Goal: Information Seeking & Learning: Find specific fact

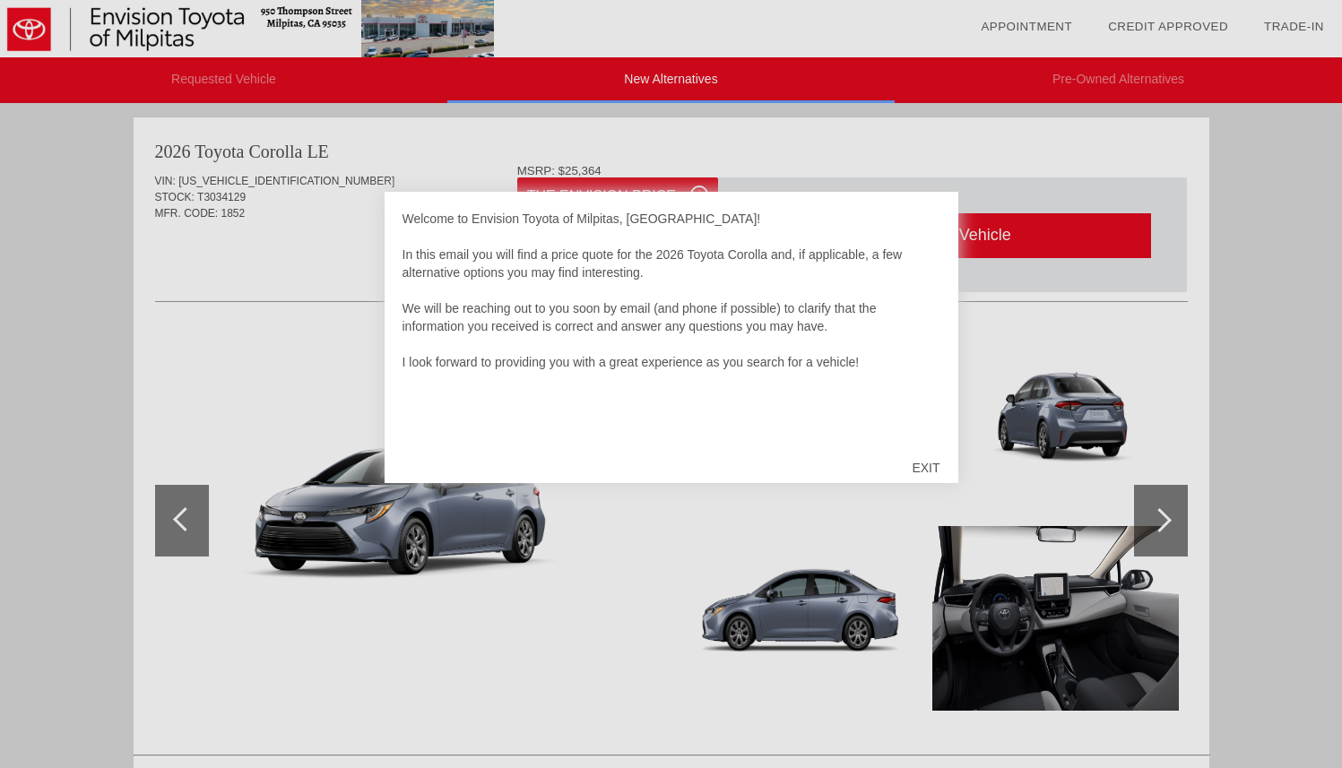
scroll to position [737, 0]
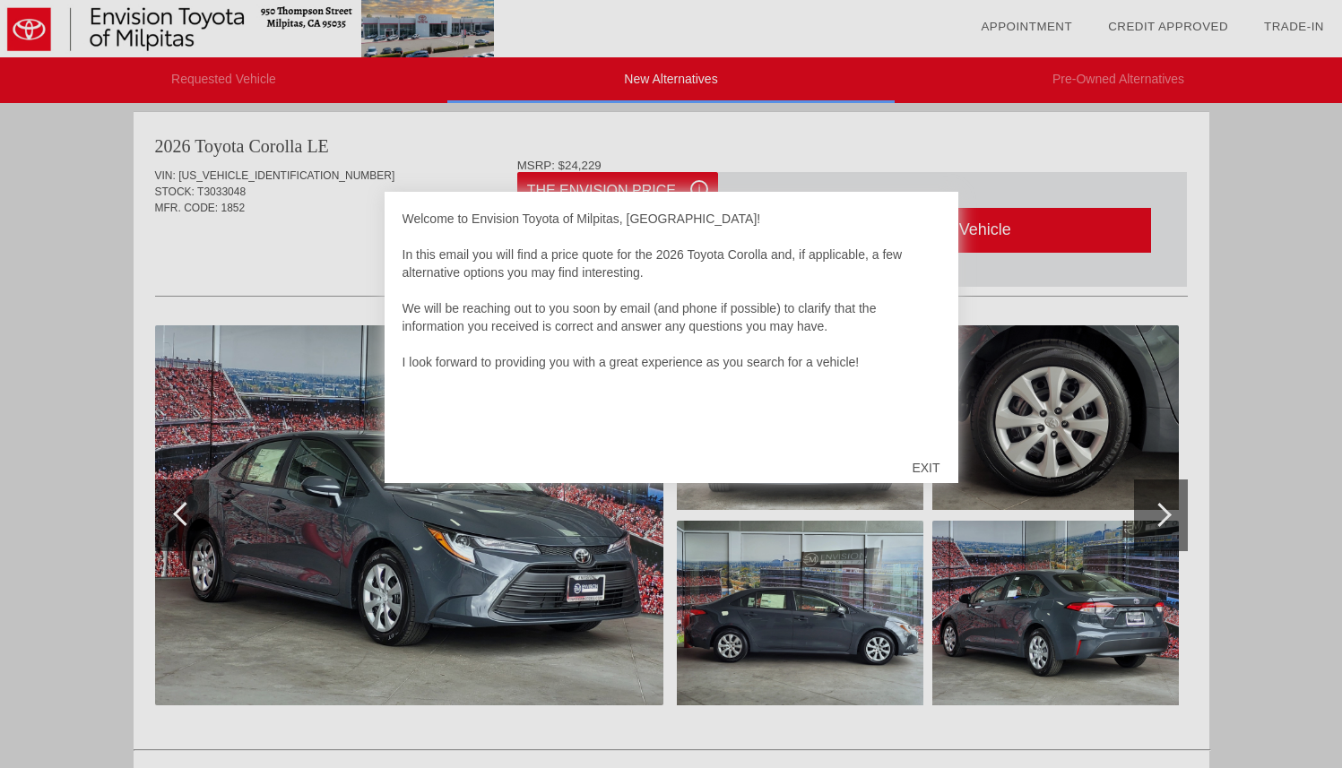
click at [918, 464] on div "EXIT" at bounding box center [926, 468] width 64 height 54
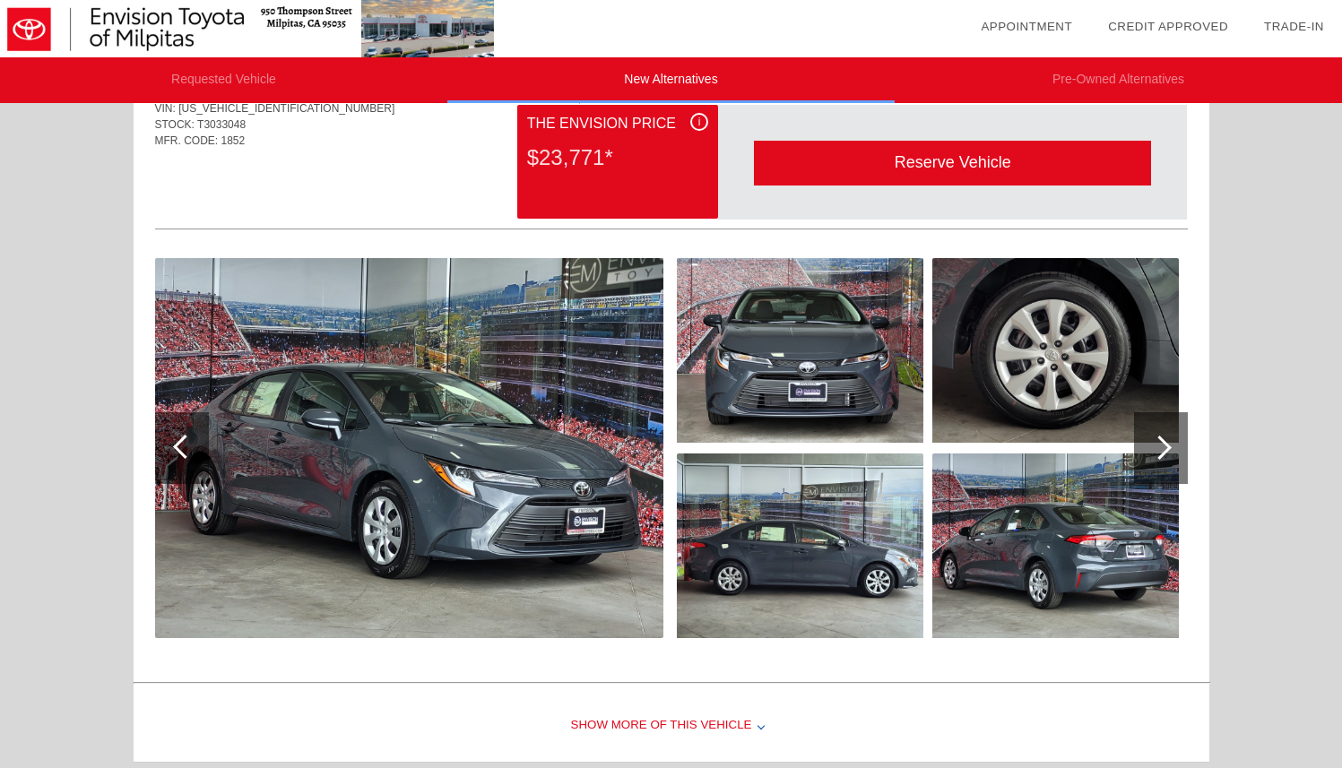
scroll to position [704, 0]
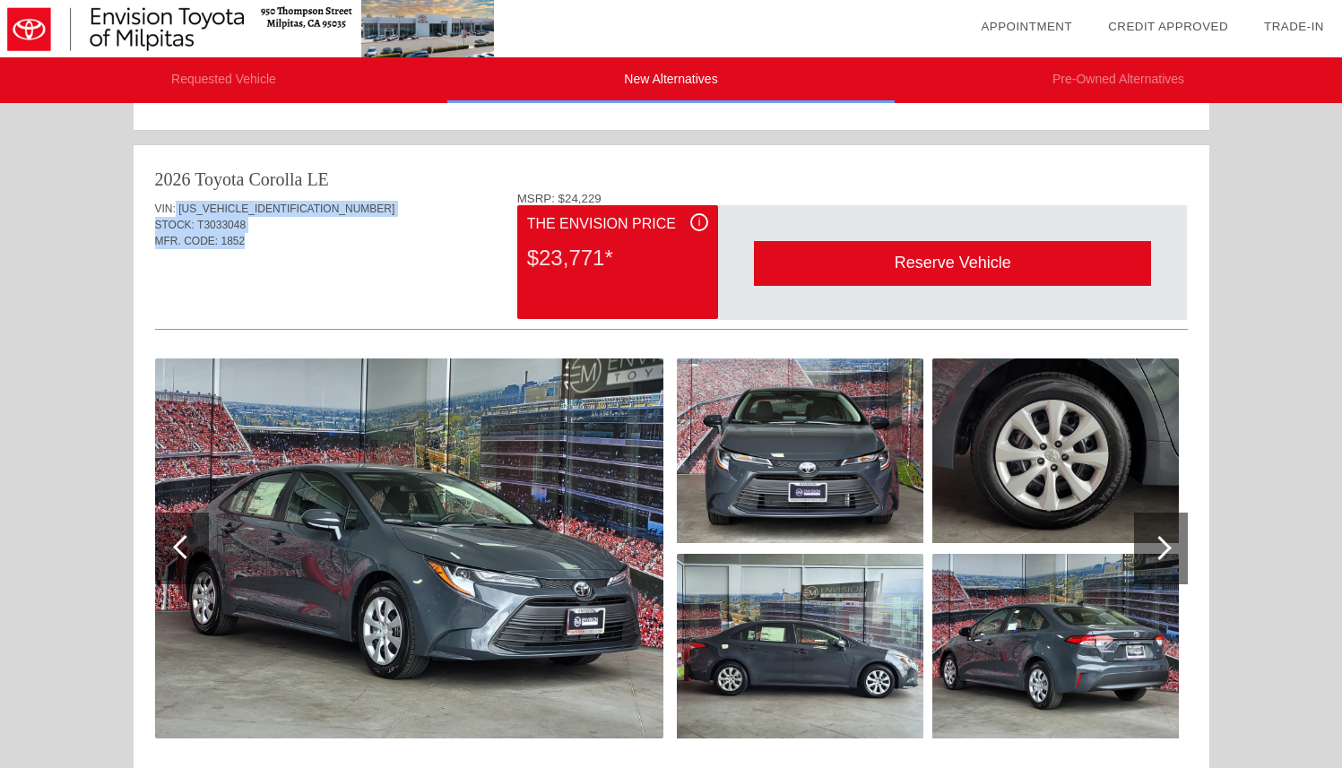
drag, startPoint x: 173, startPoint y: 208, endPoint x: 269, endPoint y: 252, distance: 105.5
click at [269, 252] on div "VIN: [US_VEHICLE_IDENTIFICATION_NUMBER] STOCK: T3033048 MFR. CODE: 1852" at bounding box center [671, 234] width 1033 height 84
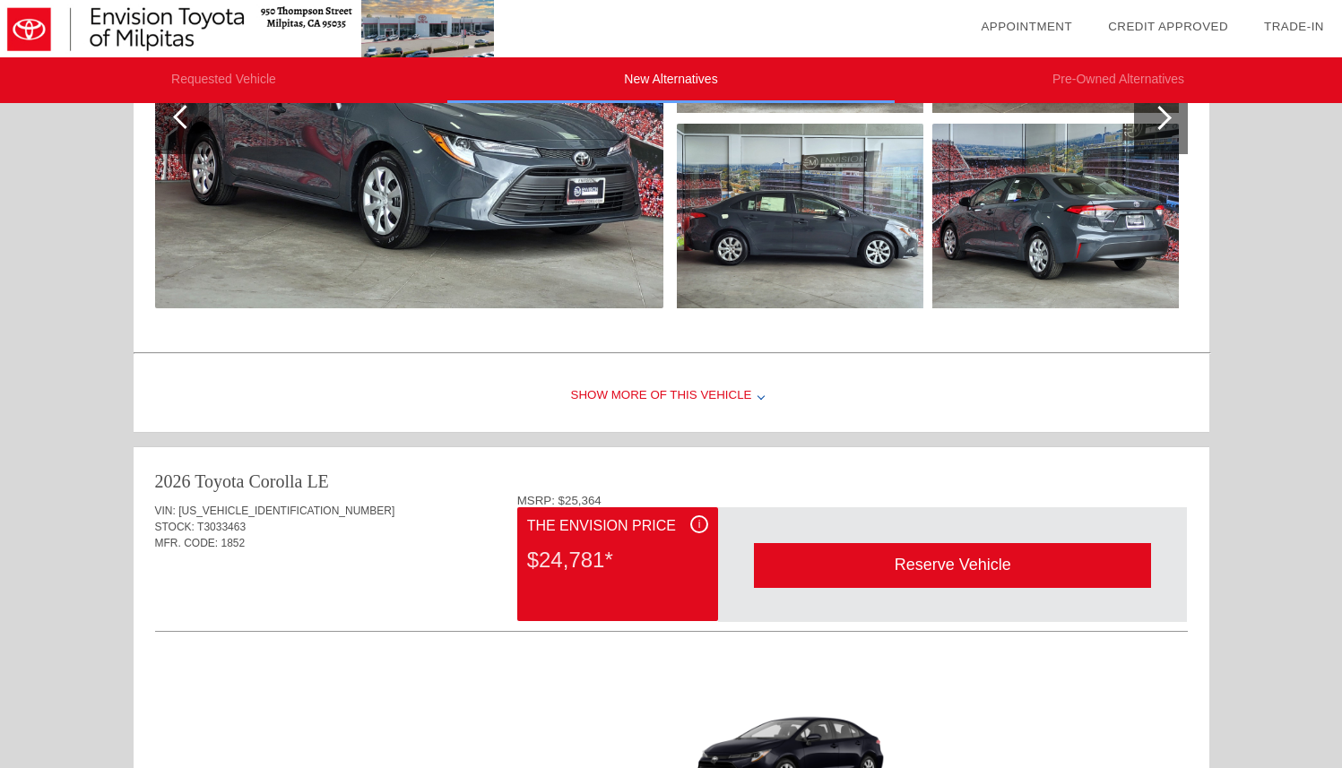
scroll to position [1156, 0]
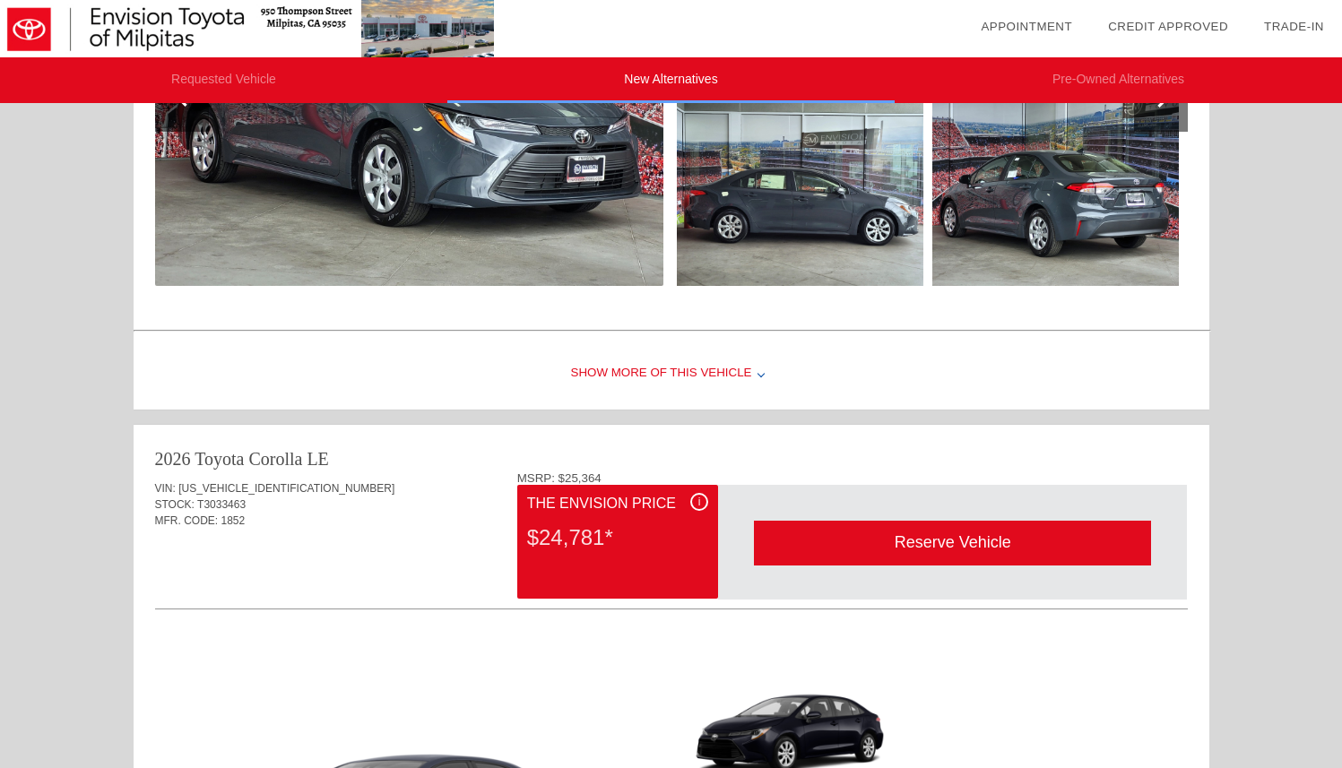
click at [692, 371] on div "Show More of this Vehicle" at bounding box center [672, 374] width 1076 height 72
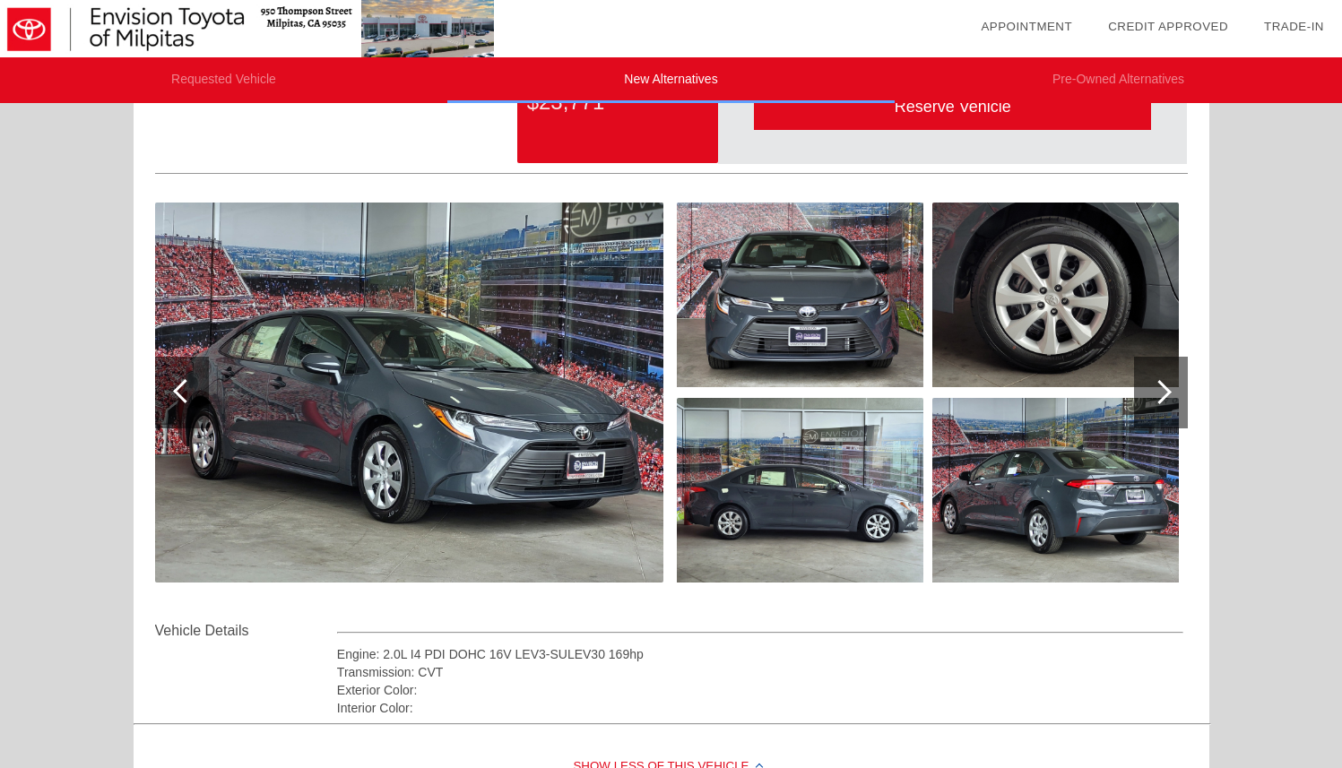
scroll to position [871, 0]
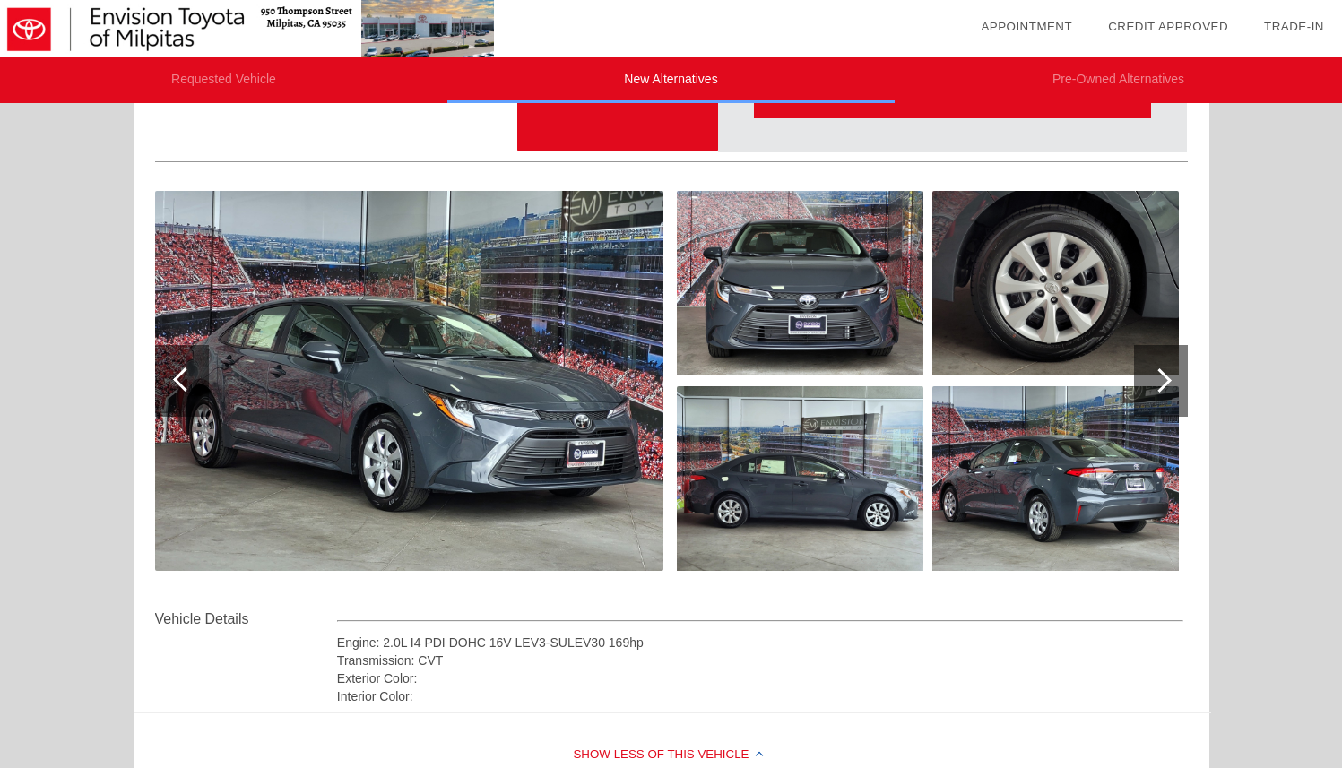
click at [1154, 367] on div at bounding box center [1161, 381] width 54 height 72
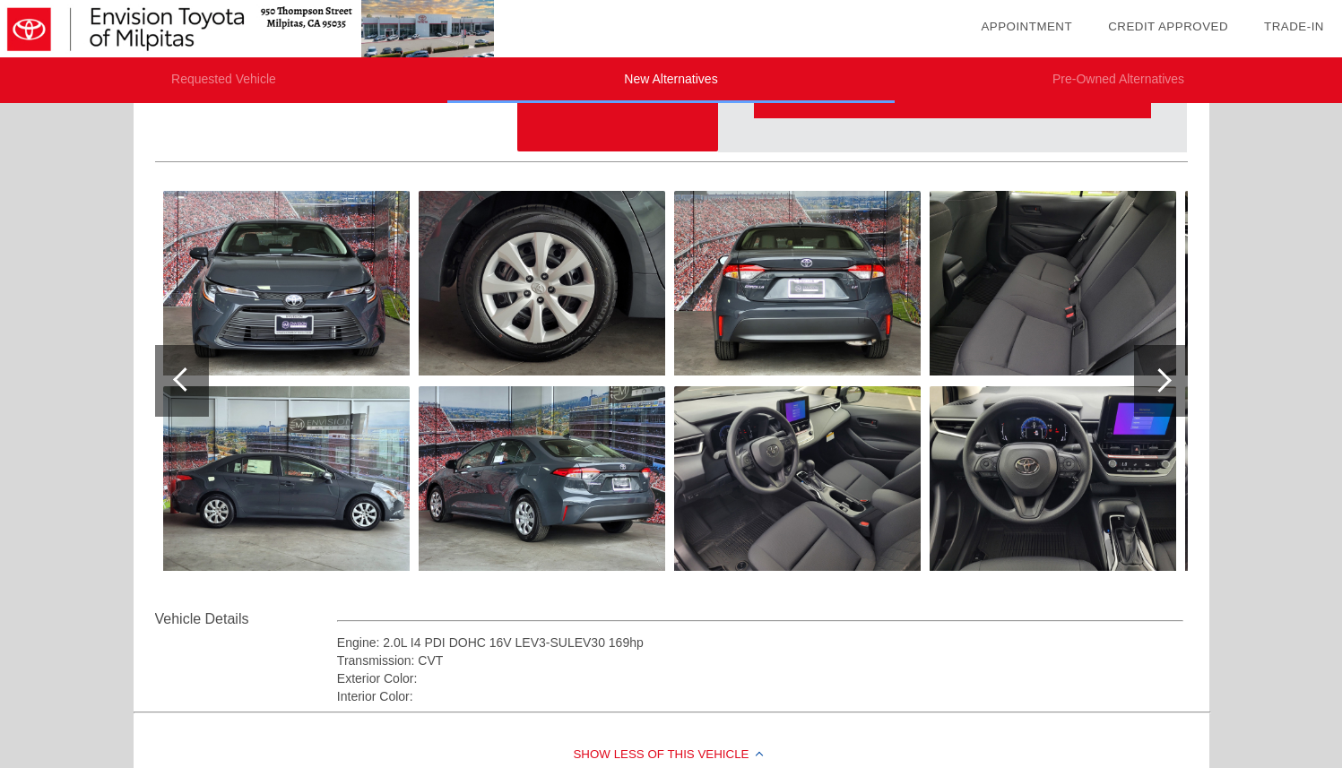
click at [1154, 367] on div at bounding box center [1161, 381] width 54 height 72
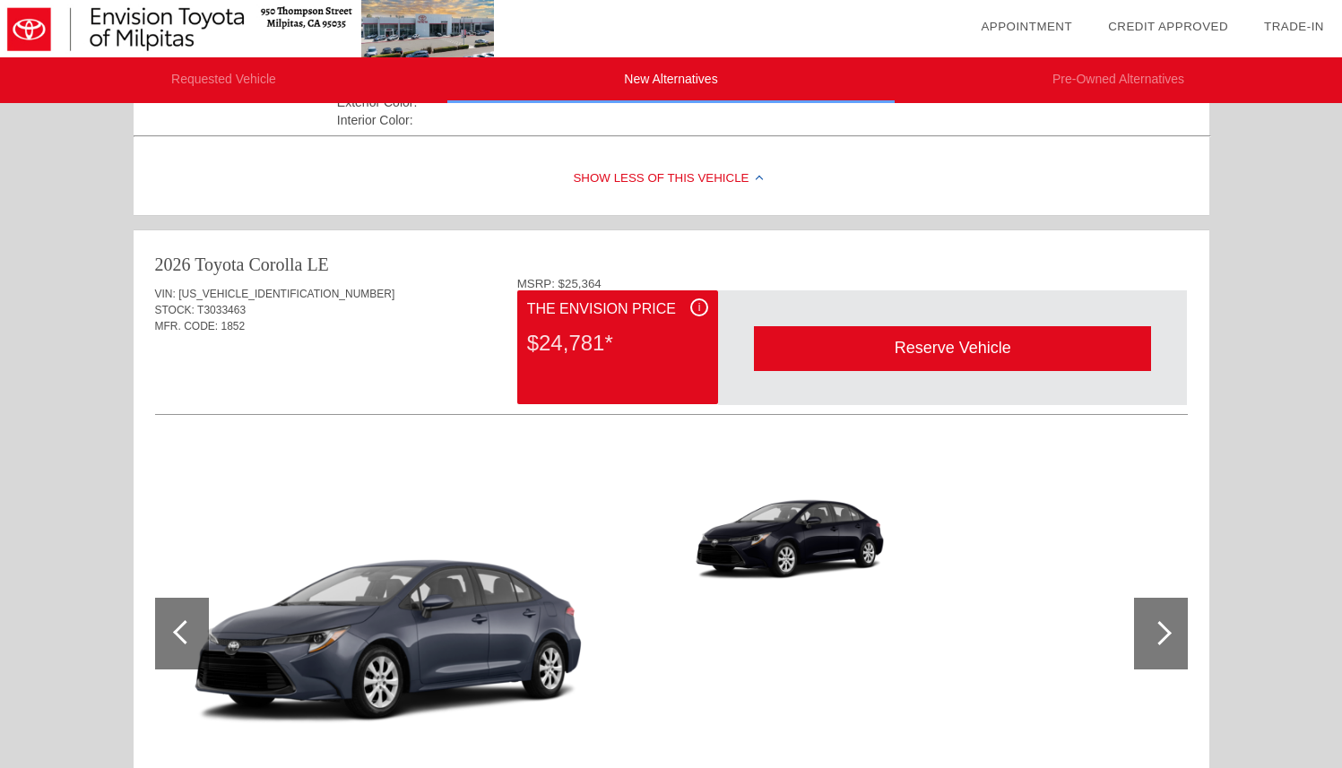
scroll to position [0, 0]
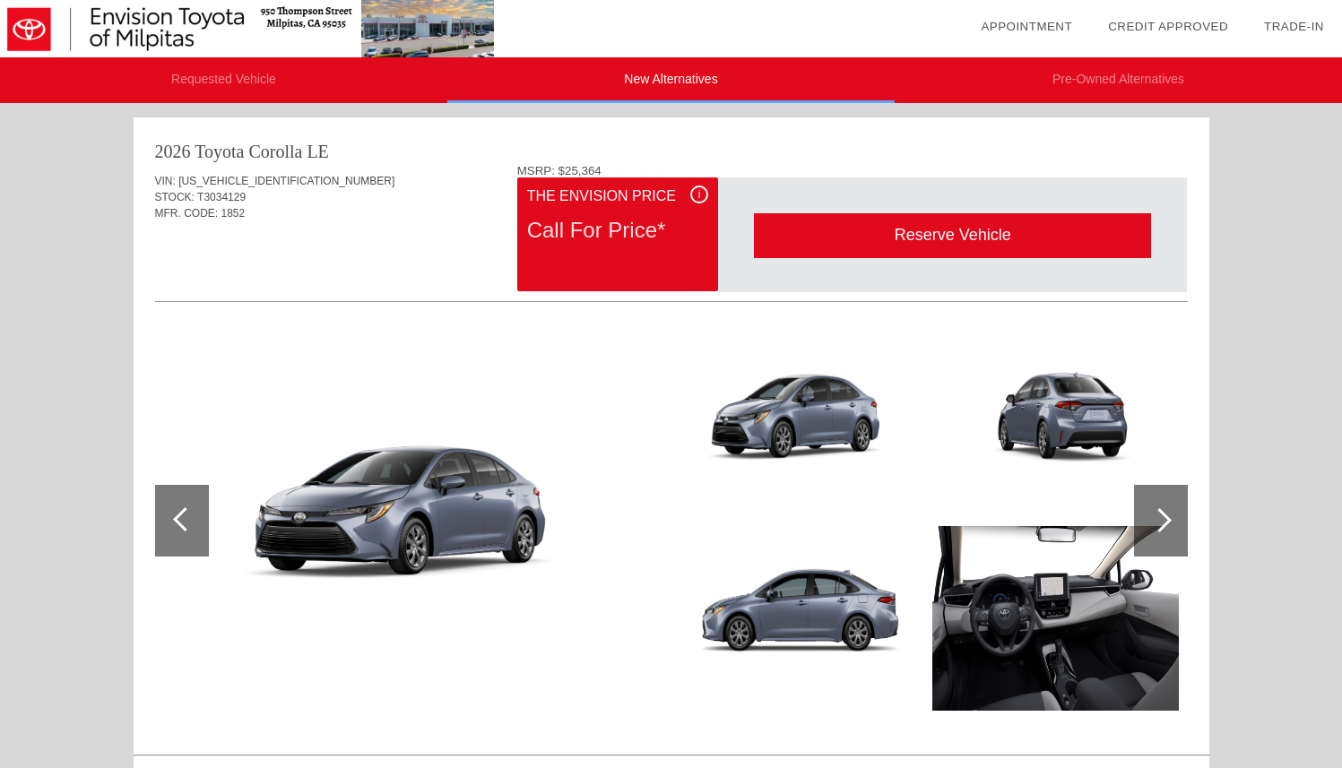
drag, startPoint x: 532, startPoint y: 237, endPoint x: 680, endPoint y: 237, distance: 147.9
click at [680, 237] on div "Call For Price*" at bounding box center [617, 230] width 181 height 47
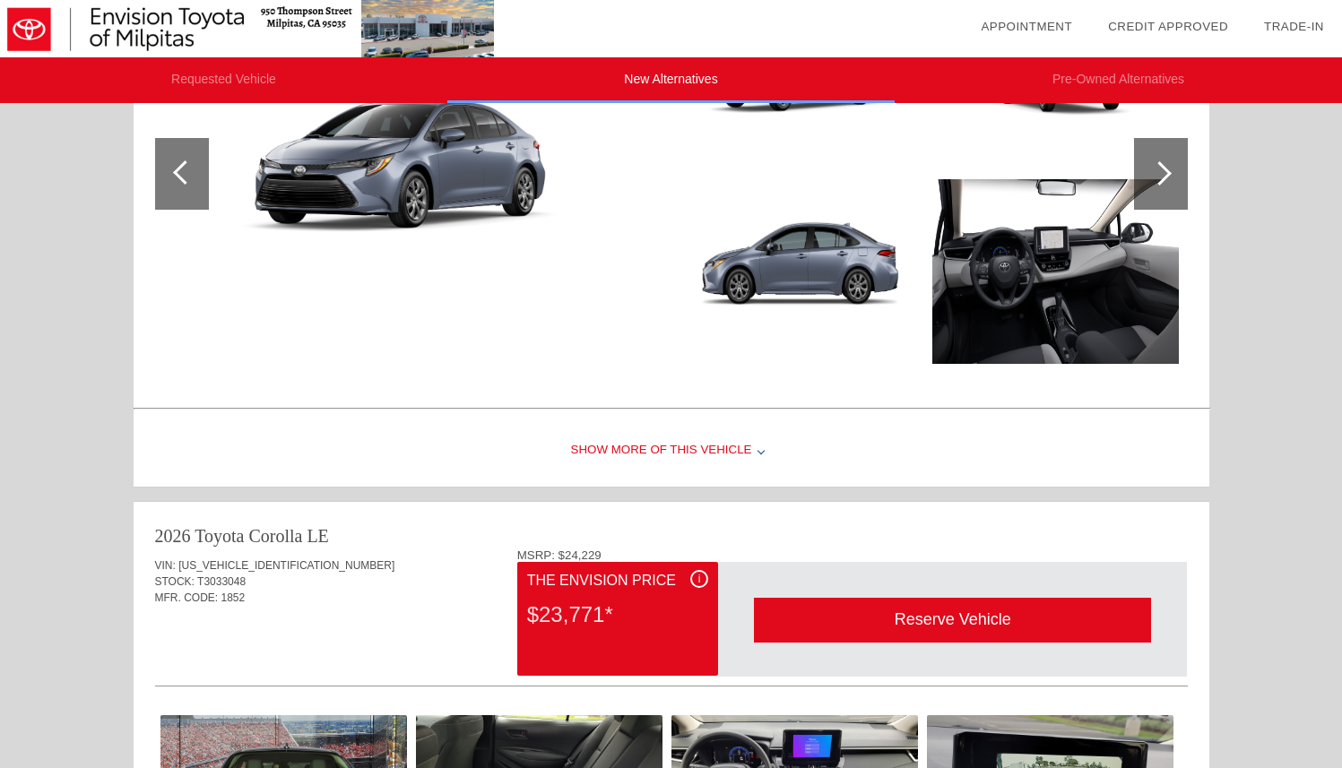
scroll to position [428, 0]
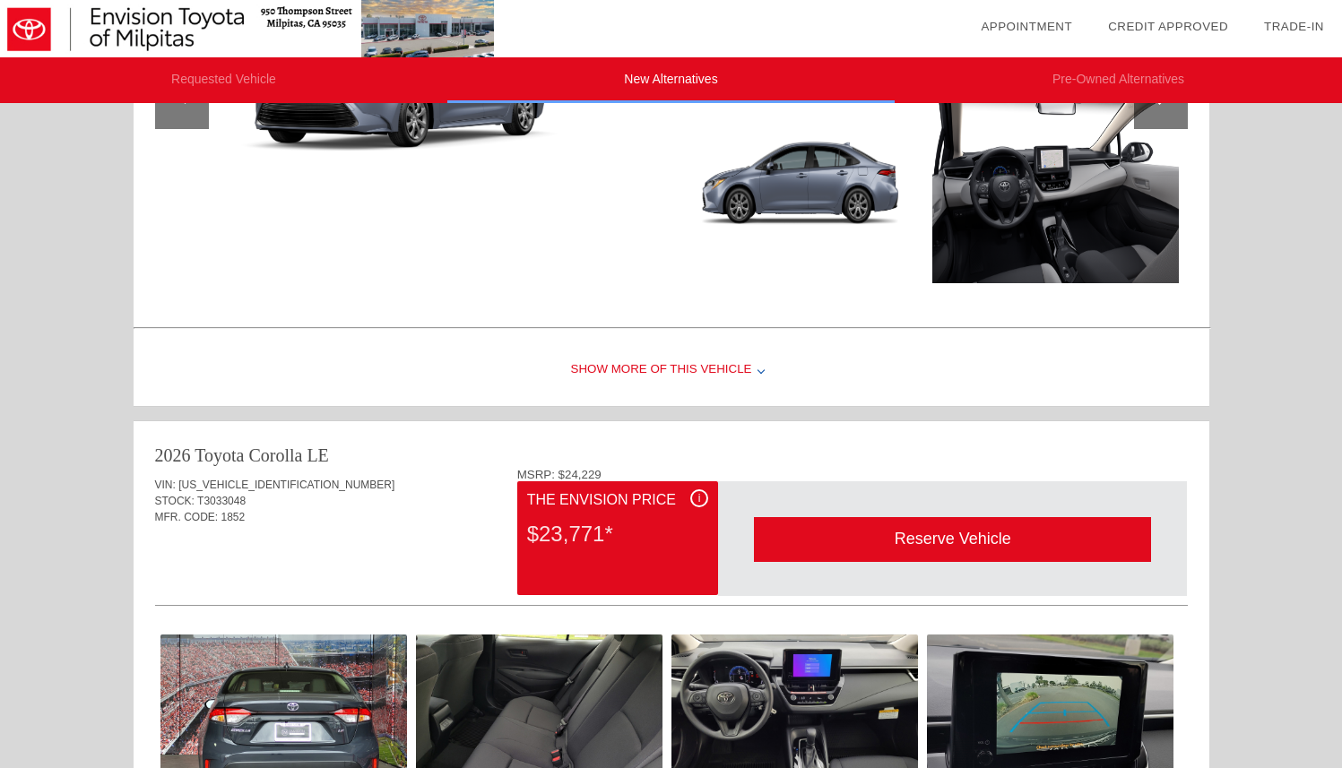
click at [631, 372] on div "Show More of this Vehicle" at bounding box center [672, 370] width 1076 height 72
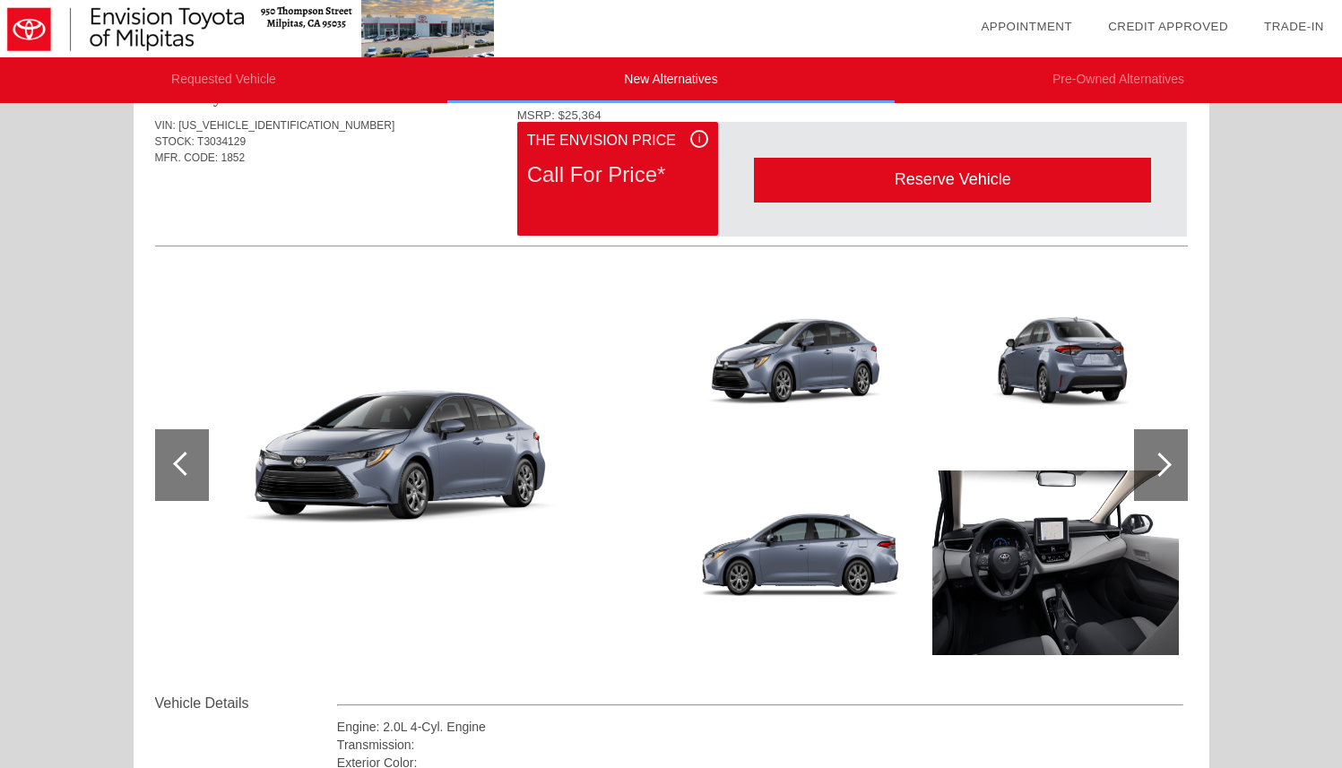
scroll to position [0, 0]
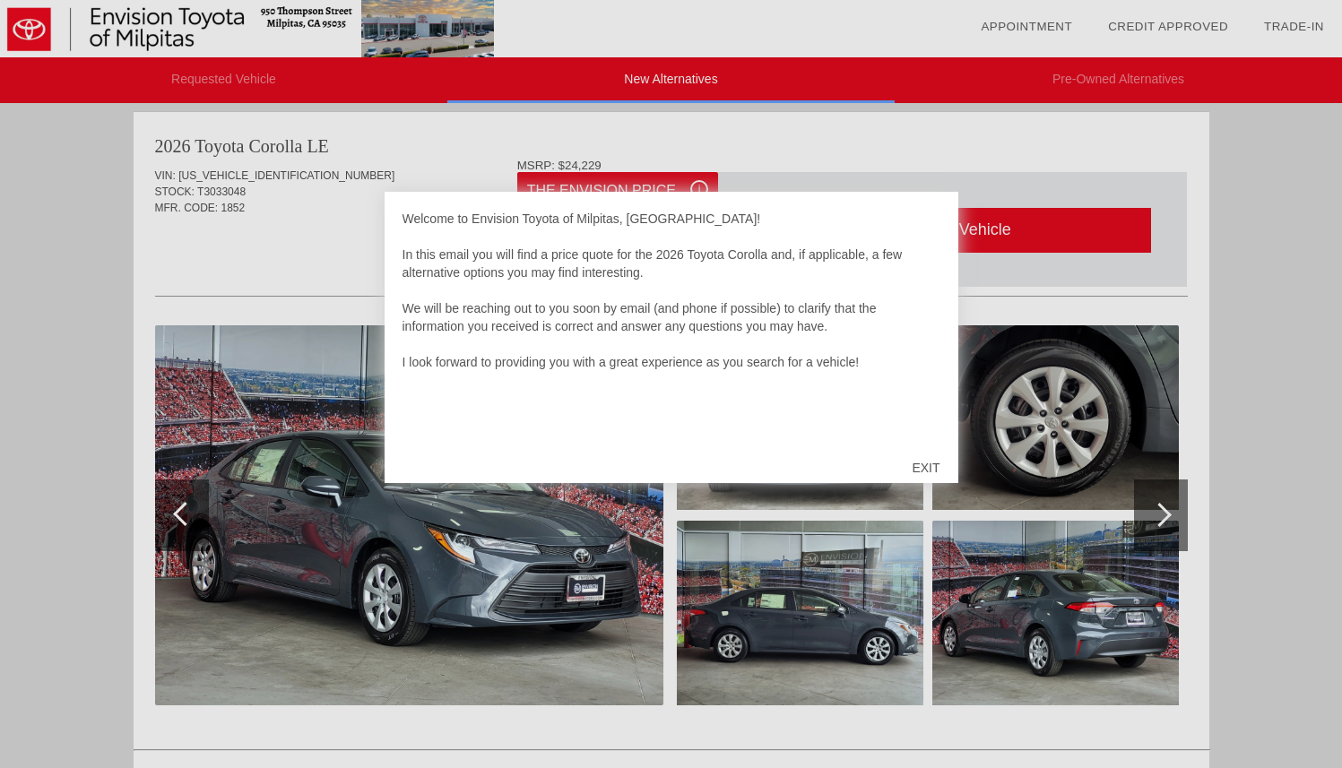
click at [922, 466] on div "EXIT" at bounding box center [926, 468] width 64 height 54
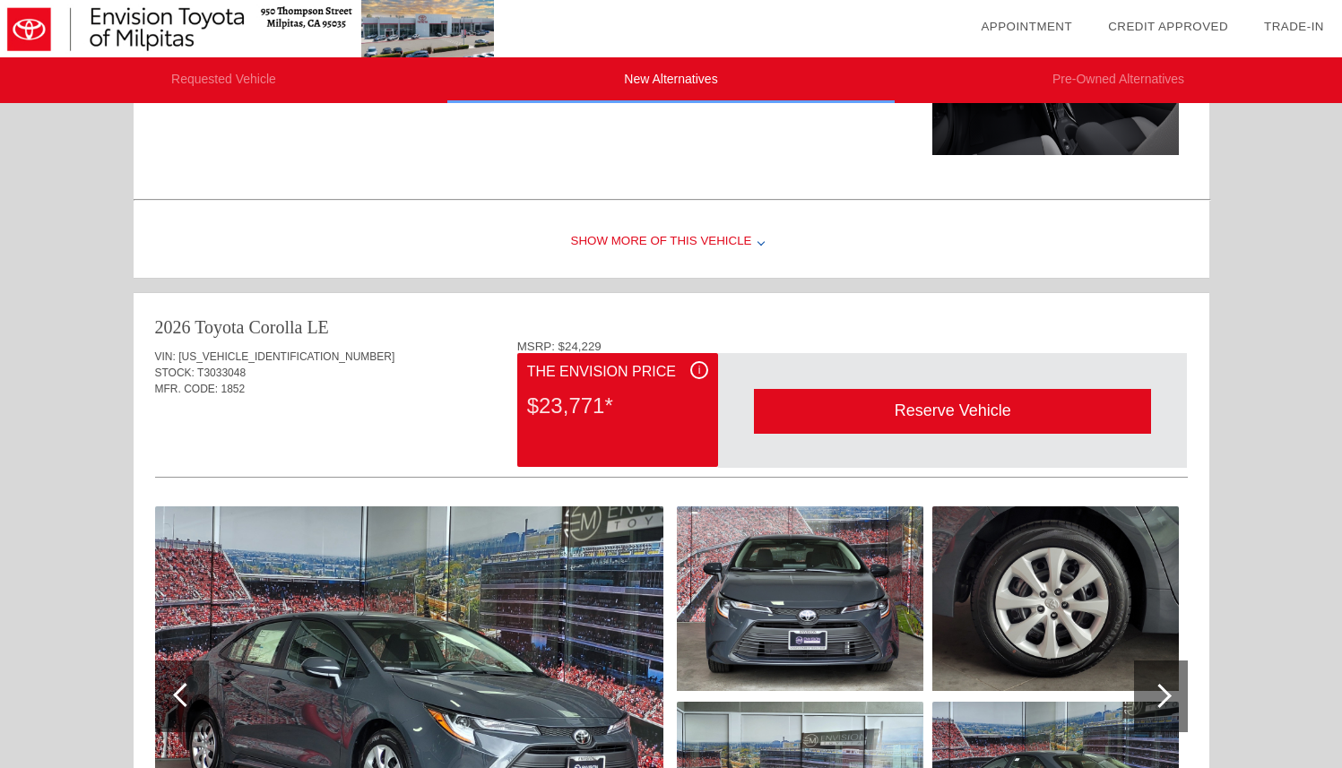
scroll to position [730, 0]
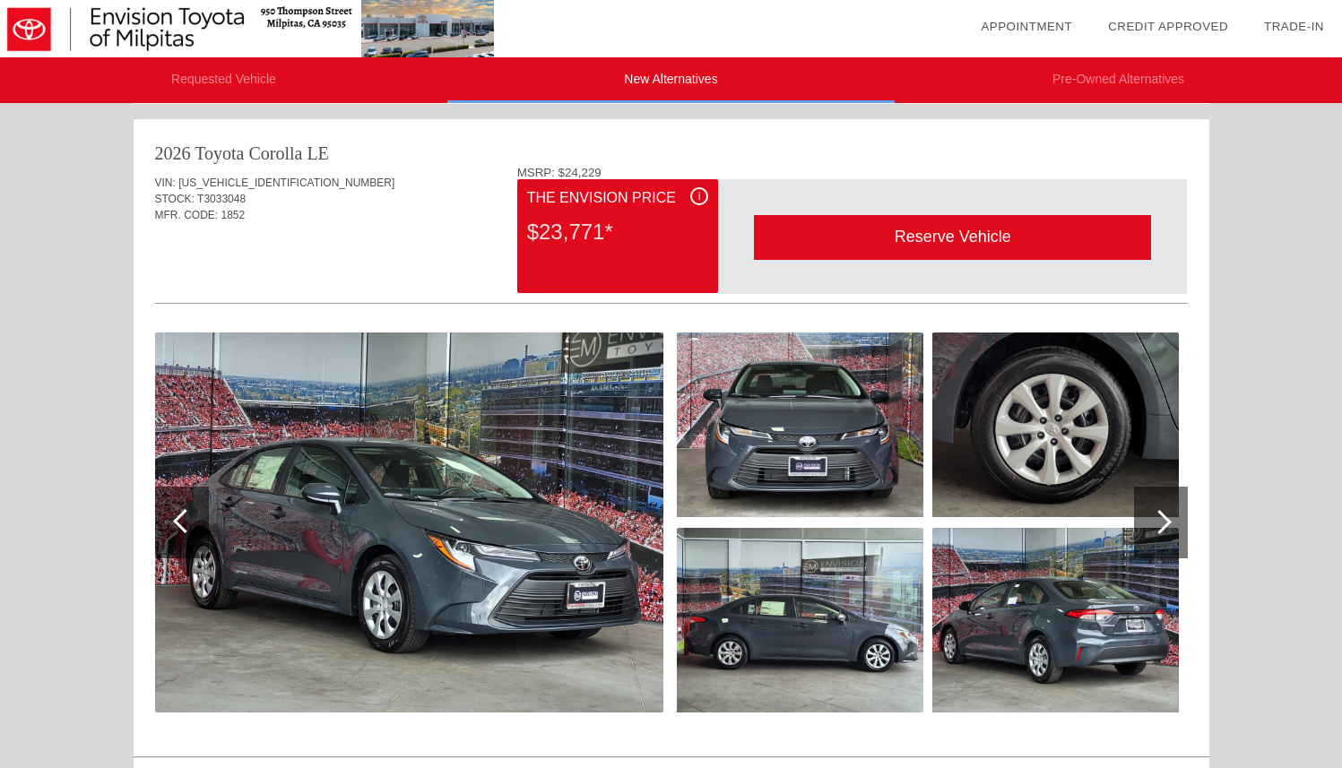
click at [1170, 524] on div at bounding box center [1161, 523] width 54 height 72
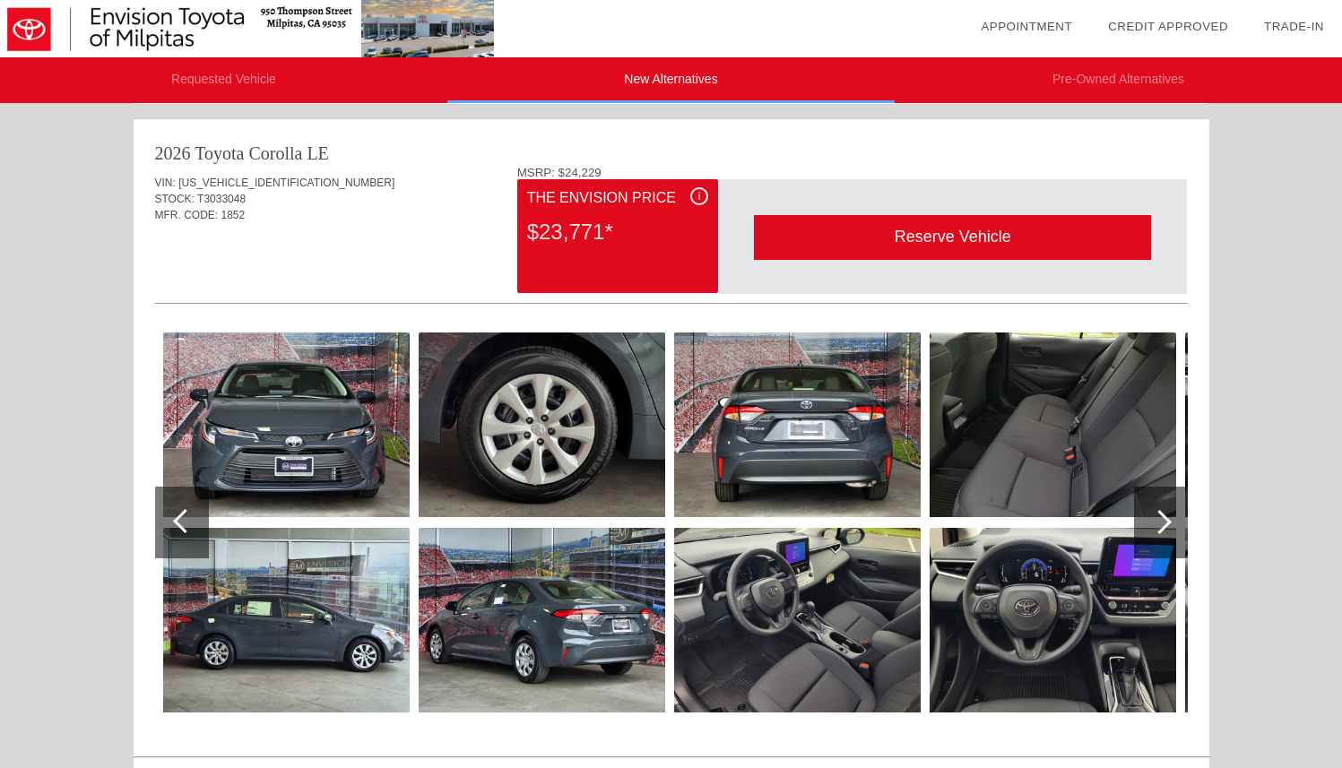
click at [1170, 524] on div at bounding box center [1161, 523] width 54 height 72
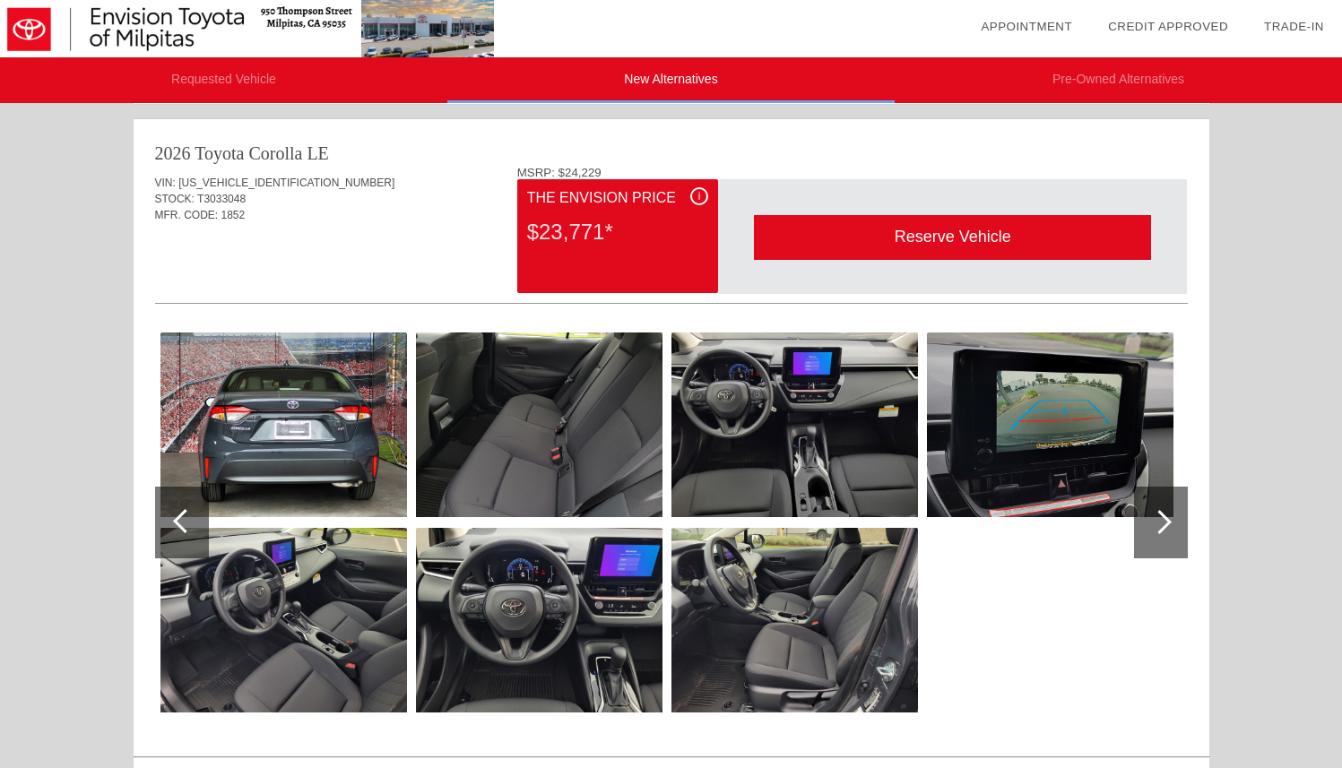
click at [1170, 524] on div at bounding box center [1161, 523] width 54 height 72
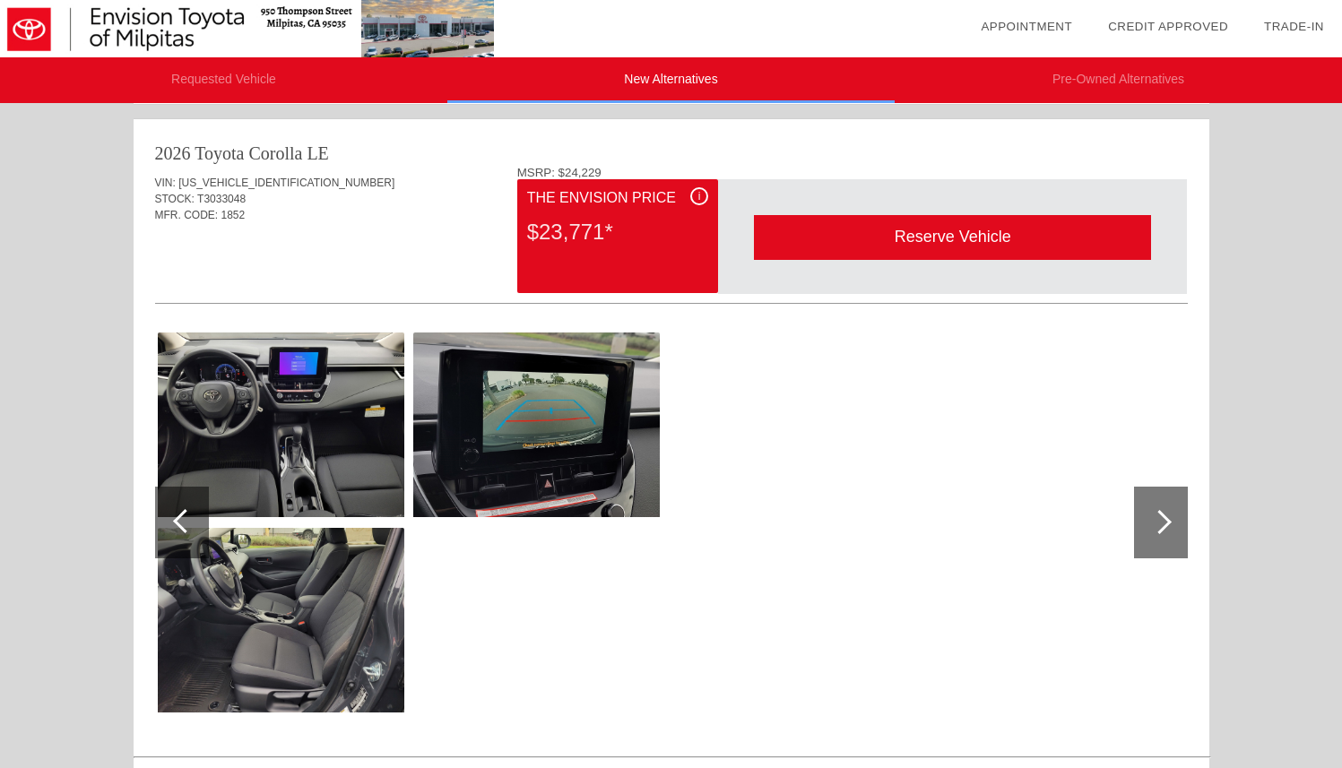
click at [1170, 524] on div at bounding box center [1161, 523] width 54 height 72
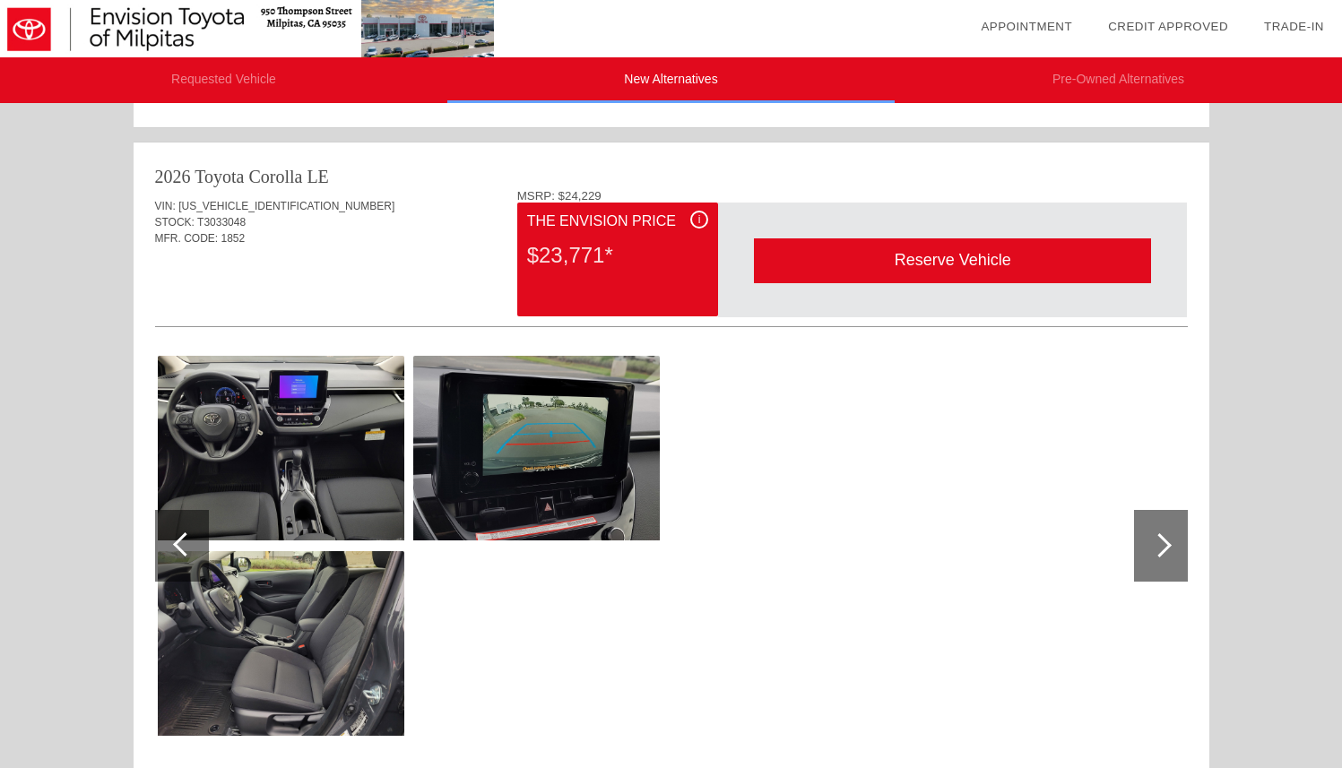
scroll to position [707, 0]
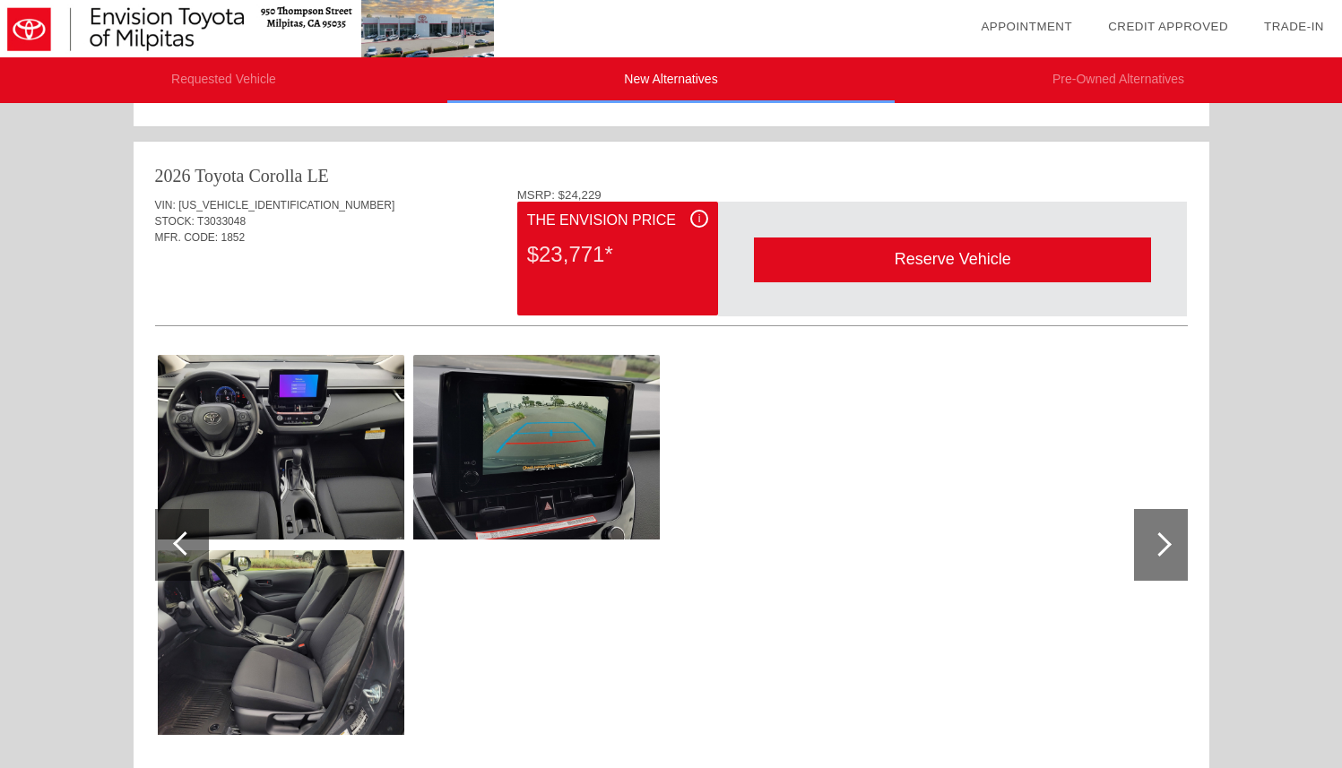
drag, startPoint x: 541, startPoint y: 259, endPoint x: 601, endPoint y: 263, distance: 59.3
click at [601, 263] on div "$23,771*" at bounding box center [617, 254] width 181 height 47
copy div "23,771"
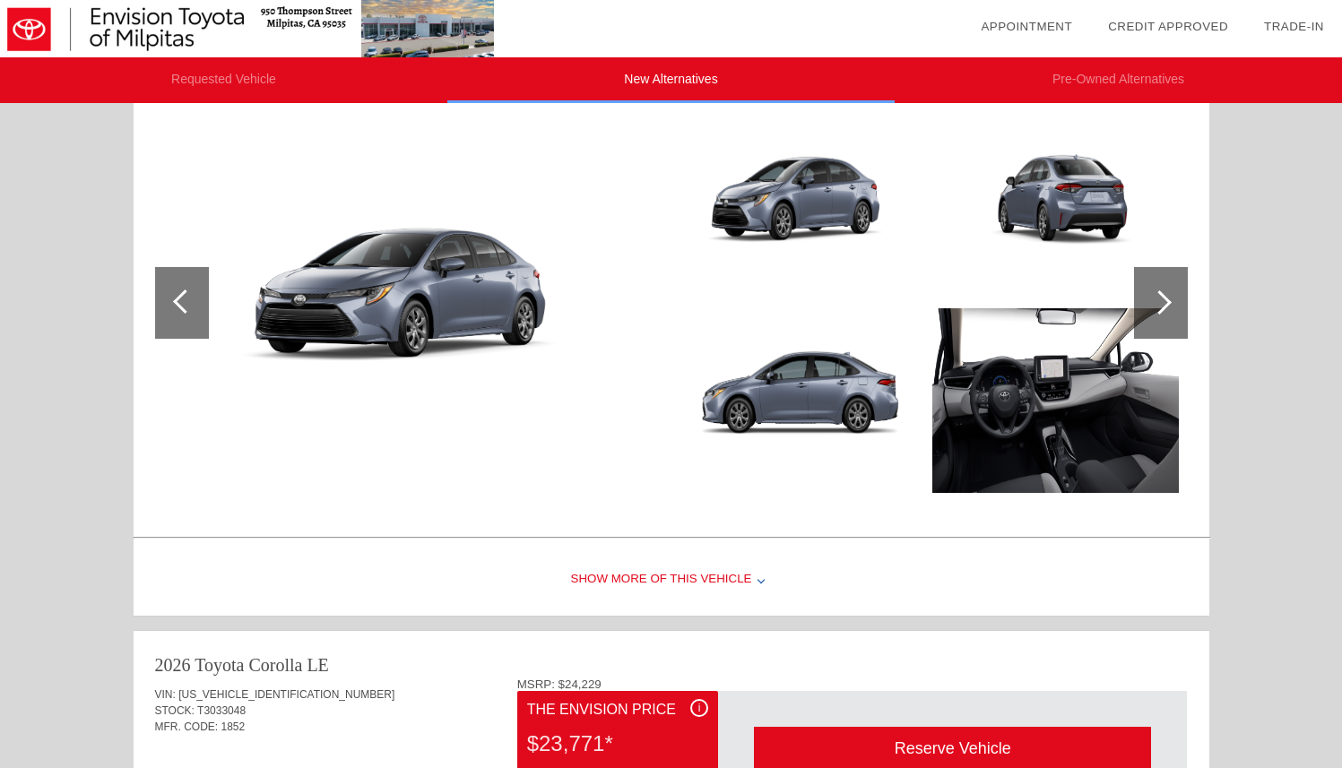
scroll to position [160, 0]
